Goal: Navigation & Orientation: Find specific page/section

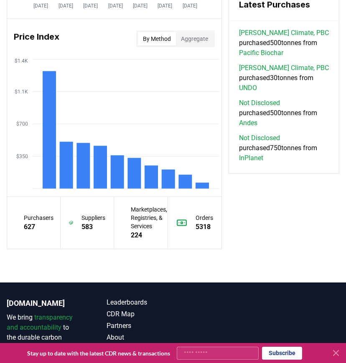
scroll to position [795, 0]
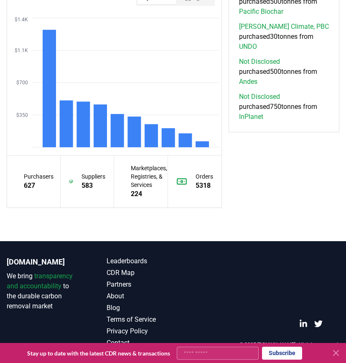
click at [337, 355] on icon at bounding box center [336, 353] width 10 height 10
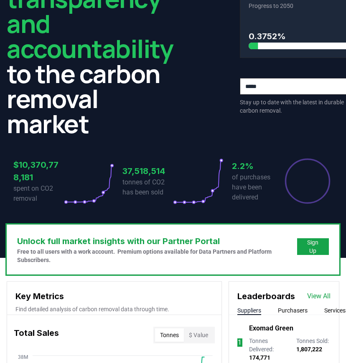
scroll to position [0, 0]
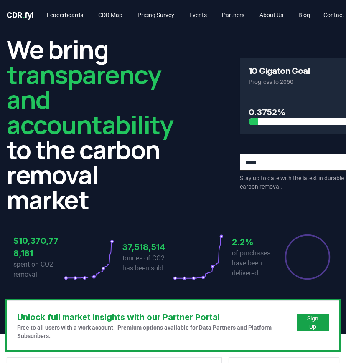
click at [26, 13] on span "CDR . fyi" at bounding box center [20, 15] width 27 height 10
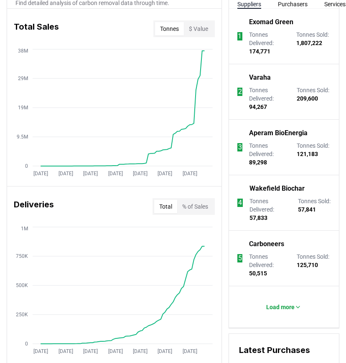
scroll to position [317, 0]
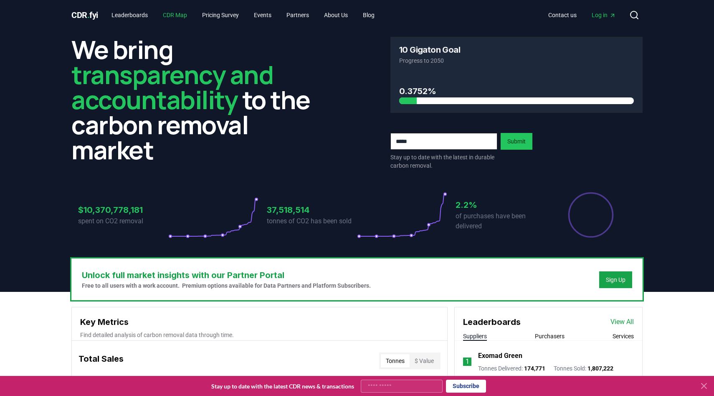
click at [190, 14] on link "CDR Map" at bounding box center [175, 15] width 38 height 15
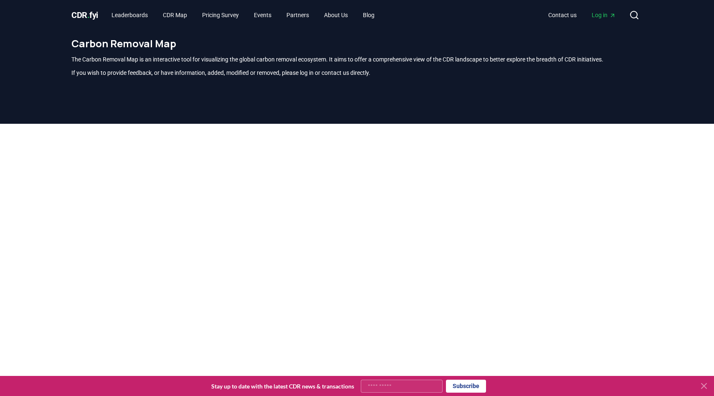
click at [701, 382] on icon at bounding box center [704, 386] width 10 height 10
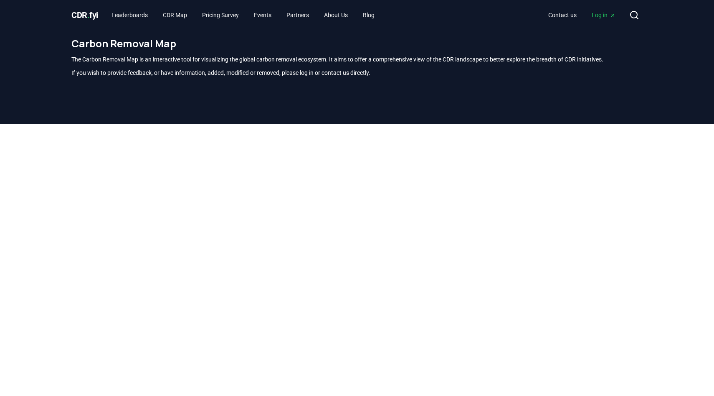
scroll to position [246, 0]
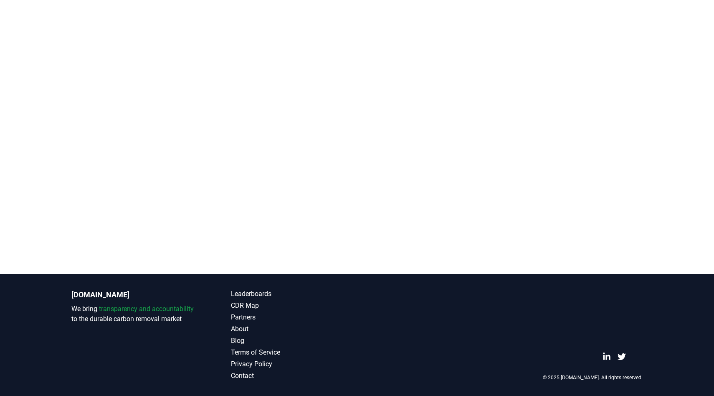
drag, startPoint x: 681, startPoint y: 97, endPoint x: 679, endPoint y: 142, distance: 45.1
click at [679, 142] on div at bounding box center [357, 76] width 714 height 396
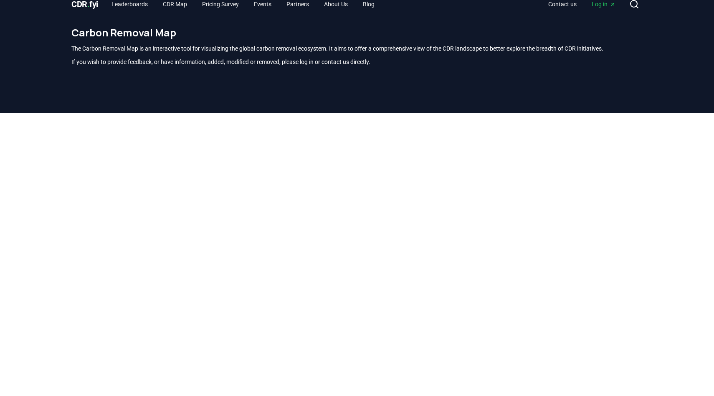
scroll to position [12, 0]
